Goal: Task Accomplishment & Management: Manage account settings

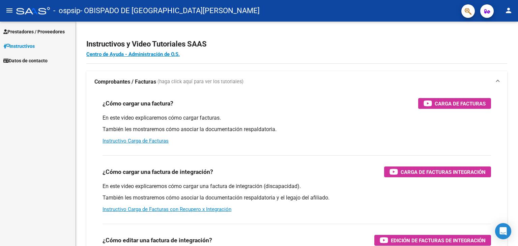
click at [28, 33] on span "Prestadores / Proveedores" at bounding box center [33, 31] width 61 height 7
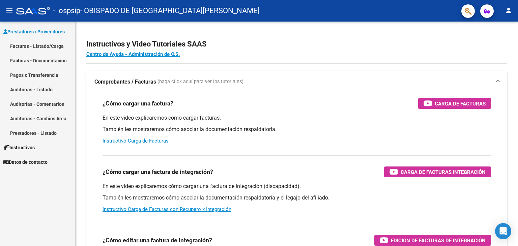
click at [29, 48] on link "Facturas - Listado/Carga" at bounding box center [37, 46] width 75 height 14
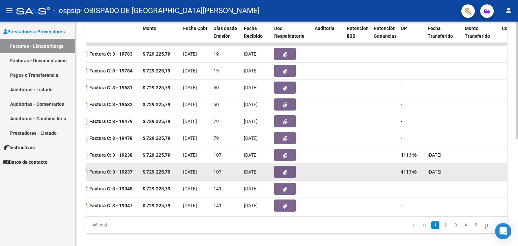
scroll to position [204, 0]
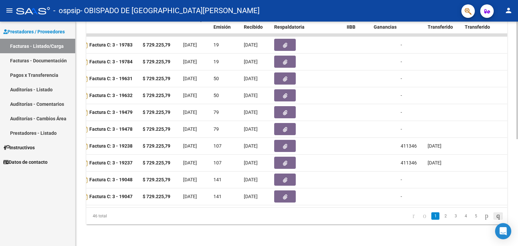
click at [495, 217] on icon "go to last page" at bounding box center [497, 216] width 5 height 8
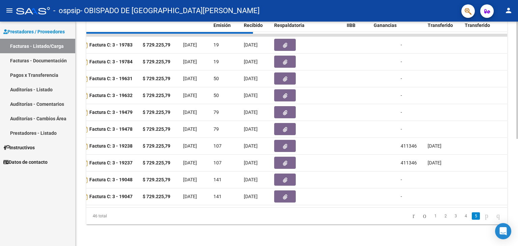
scroll to position [136, 0]
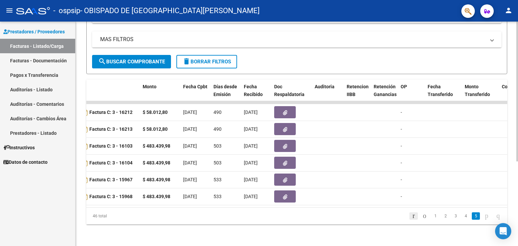
click at [411, 217] on icon "go to first page" at bounding box center [413, 216] width 4 height 8
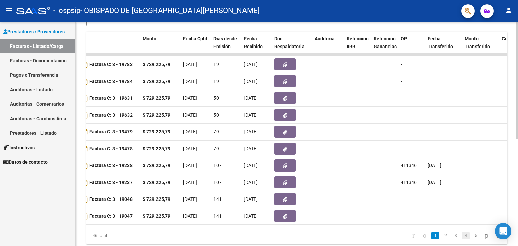
scroll to position [204, 0]
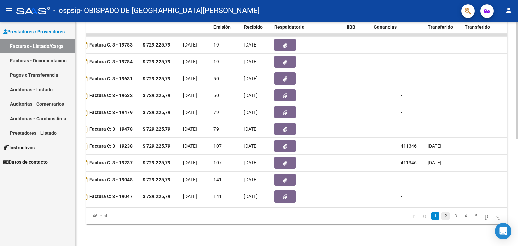
click at [441, 216] on link "2" at bounding box center [445, 215] width 8 height 7
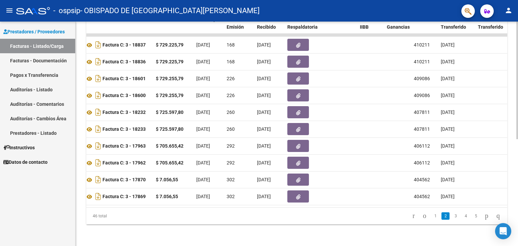
scroll to position [0, 256]
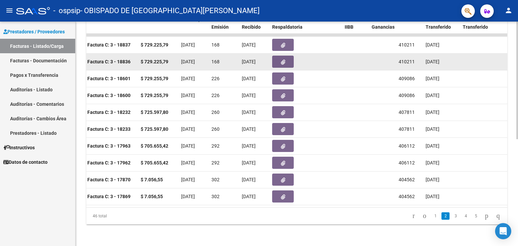
click at [406, 59] on span "410211" at bounding box center [406, 61] width 16 height 5
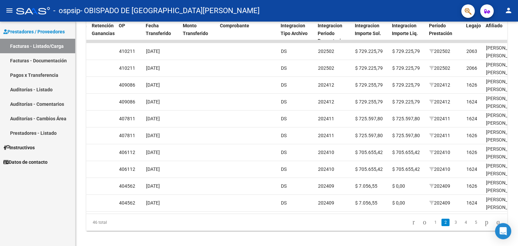
scroll to position [204, 0]
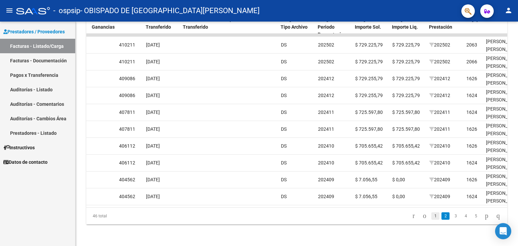
click at [431, 217] on link "1" at bounding box center [435, 215] width 8 height 7
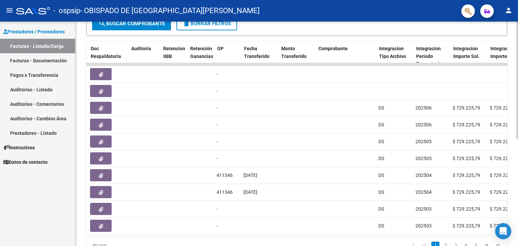
scroll to position [0, 296]
